Goal: Navigation & Orientation: Go to known website

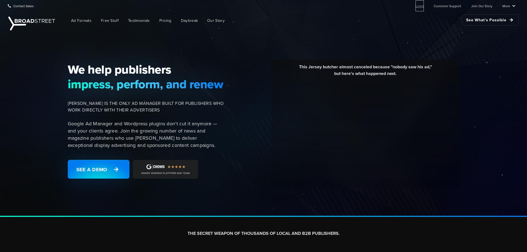
click at [421, 8] on link "Login" at bounding box center [420, 5] width 8 height 11
click at [423, 7] on link "Login" at bounding box center [420, 5] width 8 height 11
click at [422, 4] on link "Login" at bounding box center [420, 5] width 8 height 11
